Goal: Task Accomplishment & Management: Manage account settings

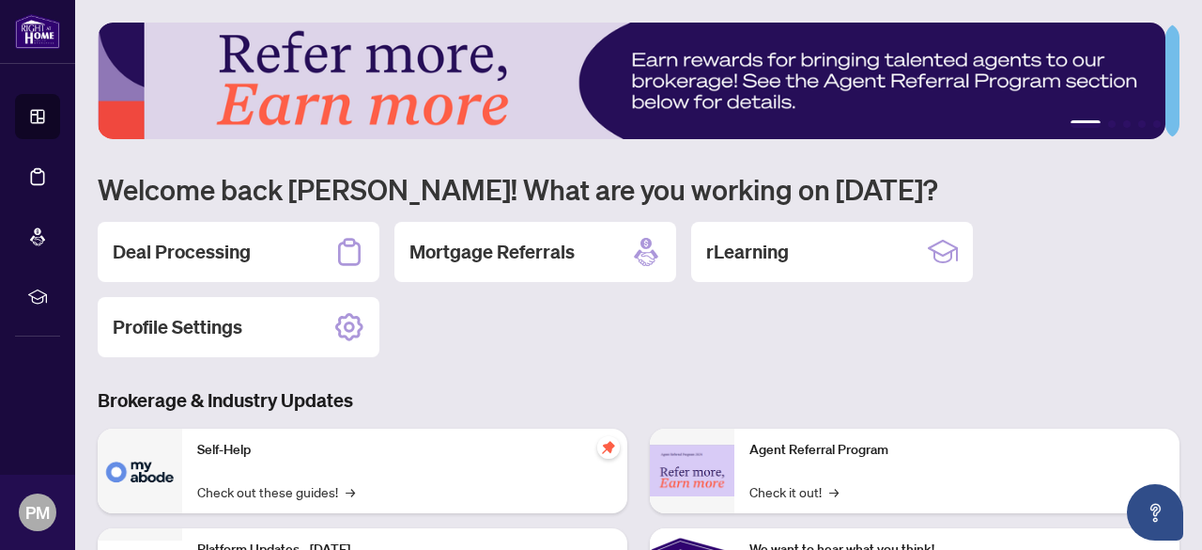
click at [176, 252] on h2 "Deal Processing" at bounding box center [182, 252] width 138 height 26
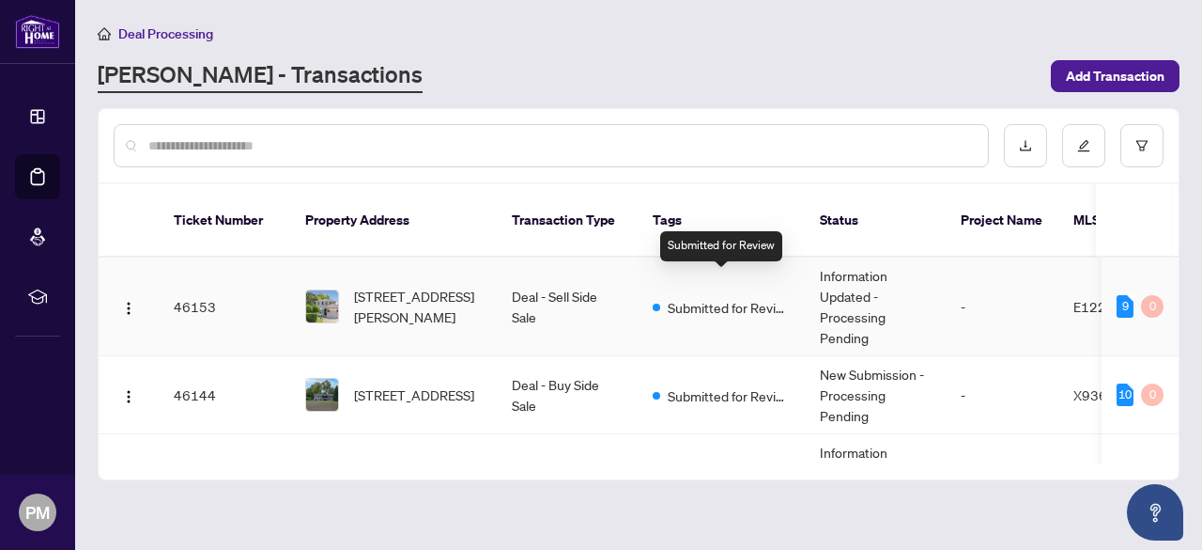
click at [711, 297] on span "Submitted for Review" at bounding box center [729, 307] width 122 height 21
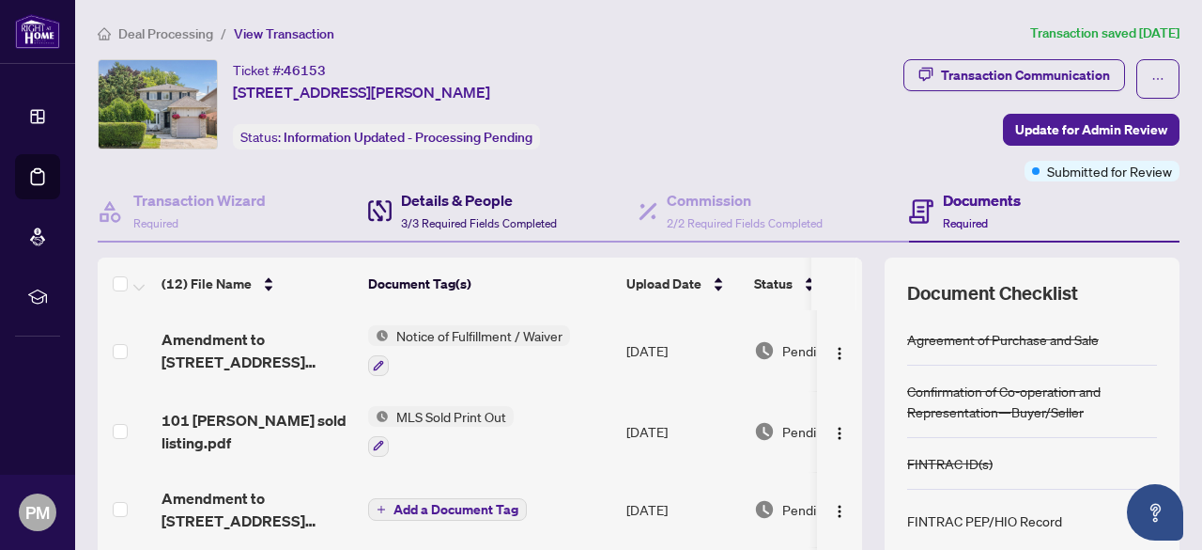
click at [470, 201] on h4 "Details & People" at bounding box center [479, 200] width 156 height 23
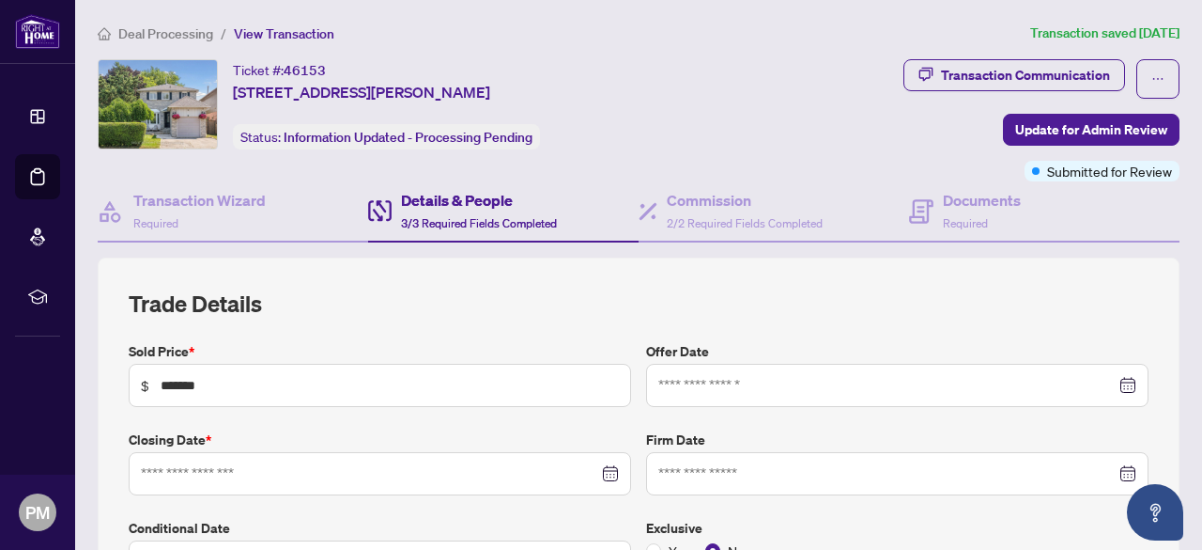
type input "**********"
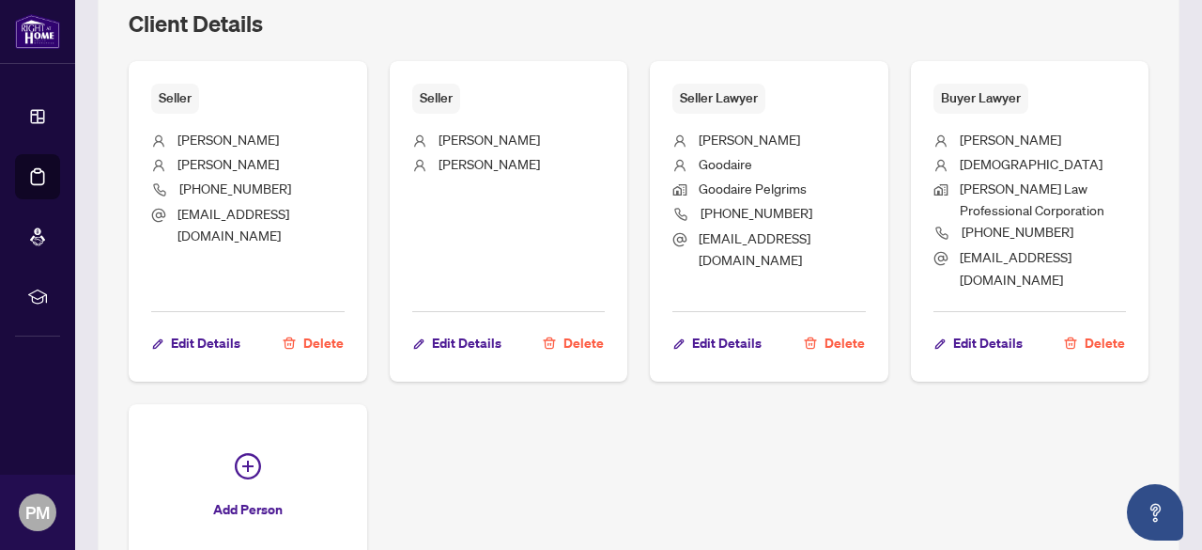
scroll to position [1409, 0]
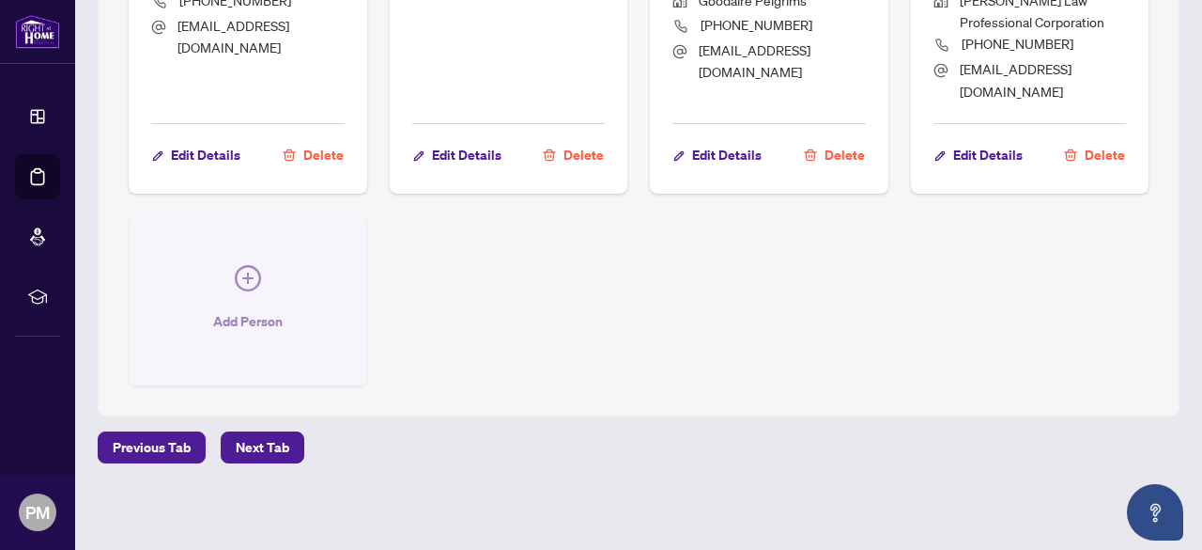
click at [261, 290] on icon "plus-circle" at bounding box center [248, 278] width 26 height 26
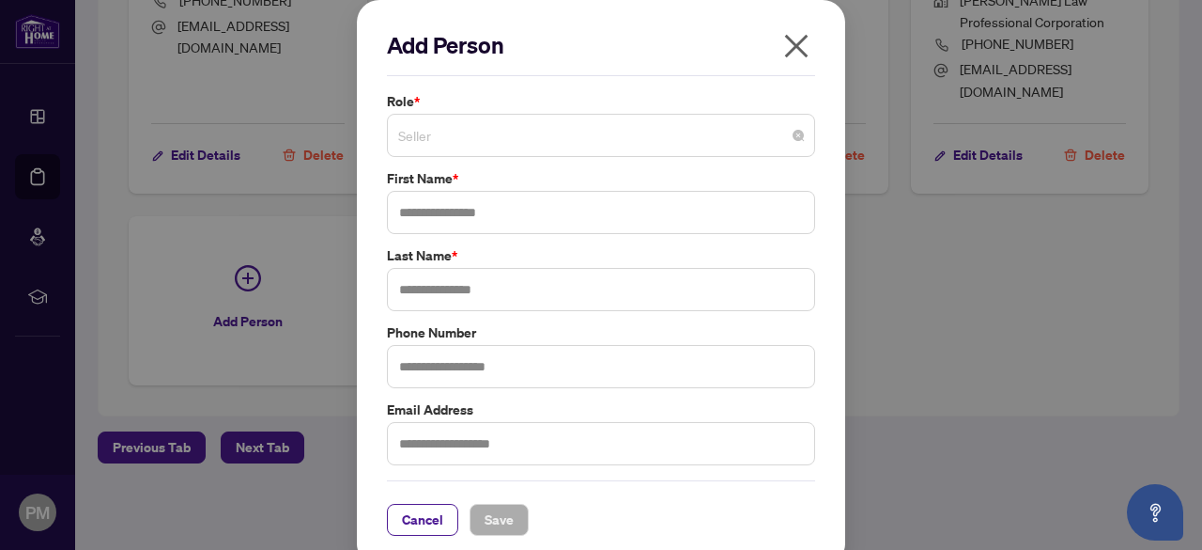
click at [796, 141] on span "Seller" at bounding box center [601, 135] width 406 height 36
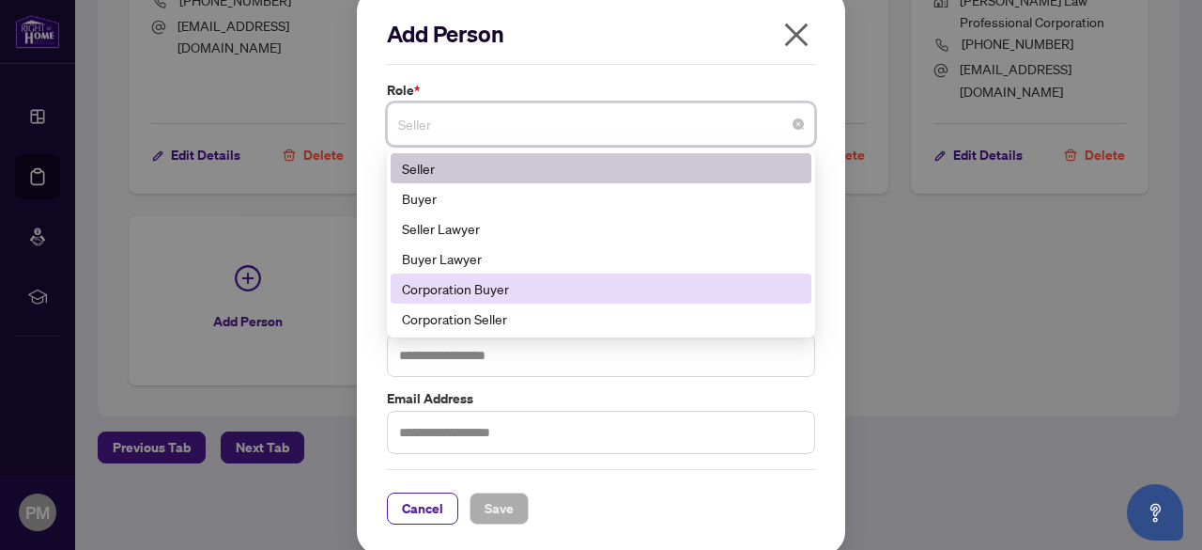
scroll to position [0, 0]
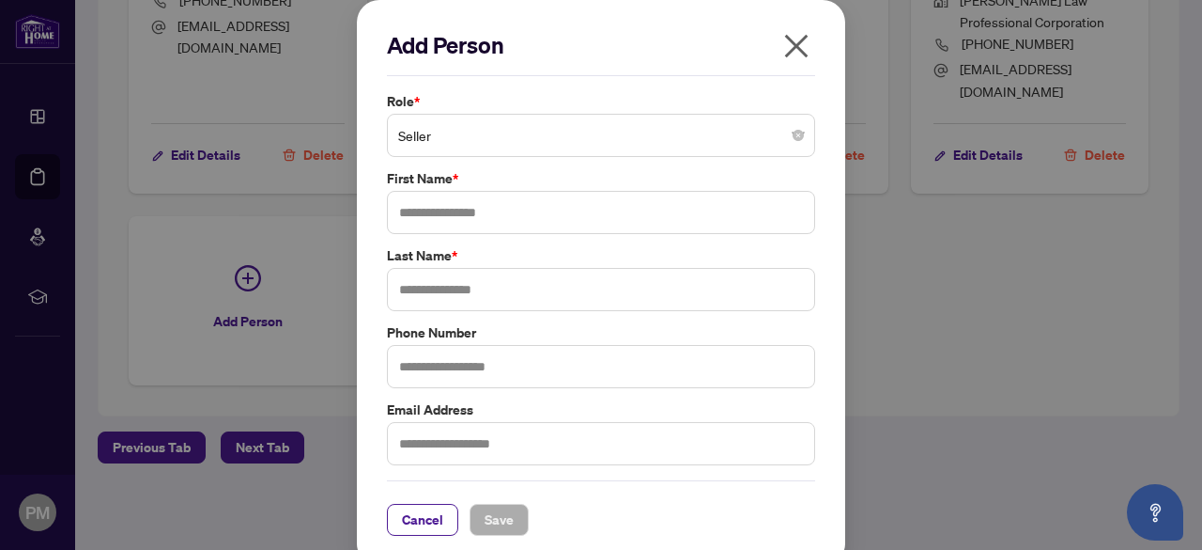
click at [795, 45] on icon "close" at bounding box center [797, 46] width 30 height 30
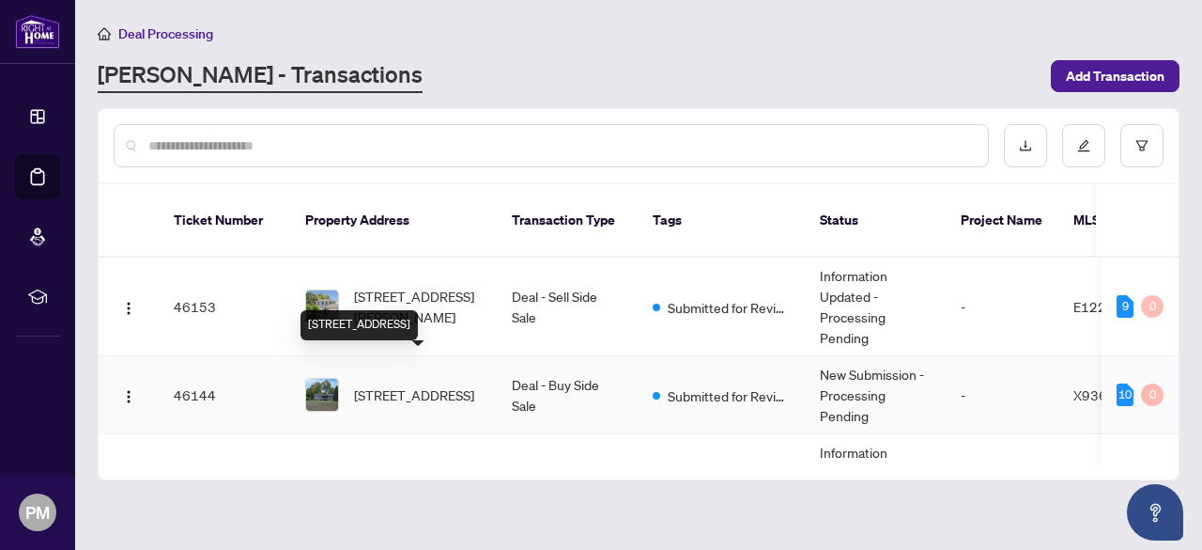
click at [440, 384] on span "[STREET_ADDRESS]" at bounding box center [414, 394] width 120 height 21
